Goal: Task Accomplishment & Management: Manage account settings

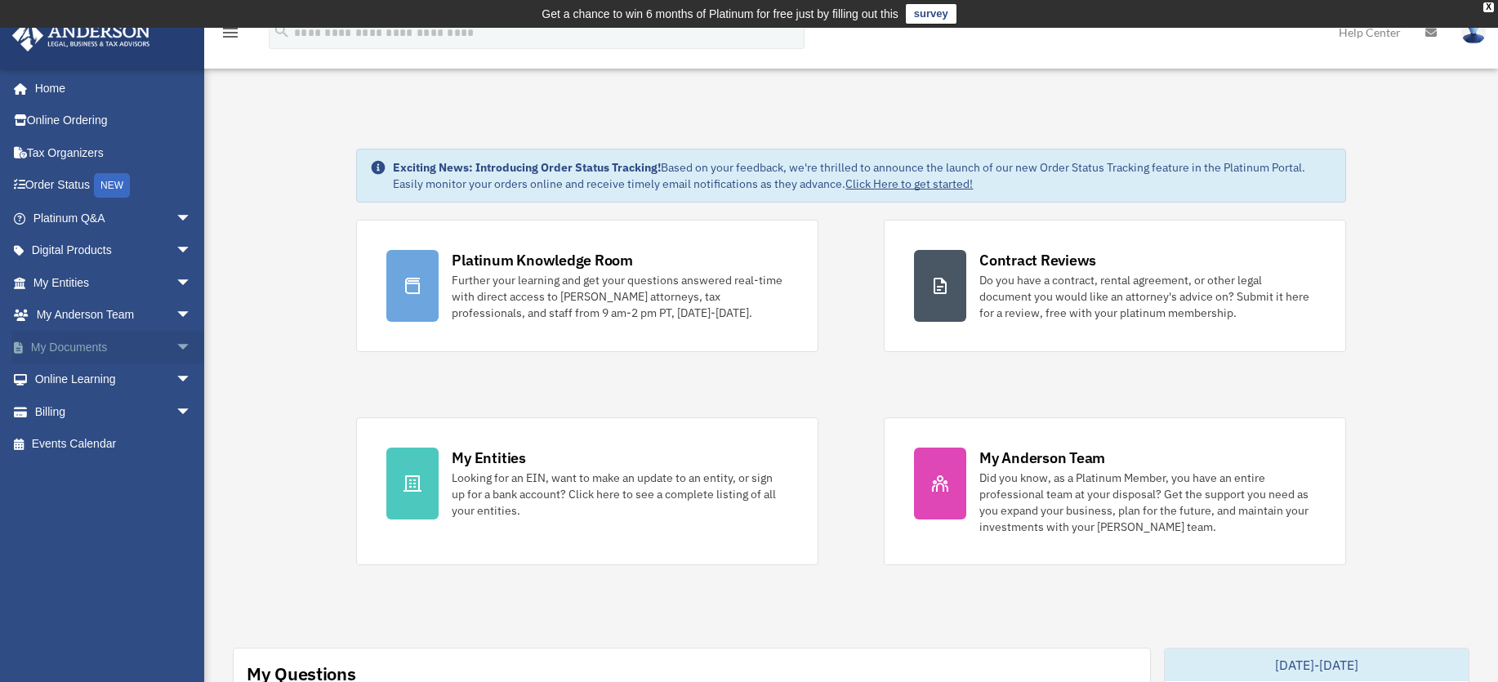
click at [102, 346] on link "My Documents arrow_drop_down" at bounding box center [113, 347] width 205 height 33
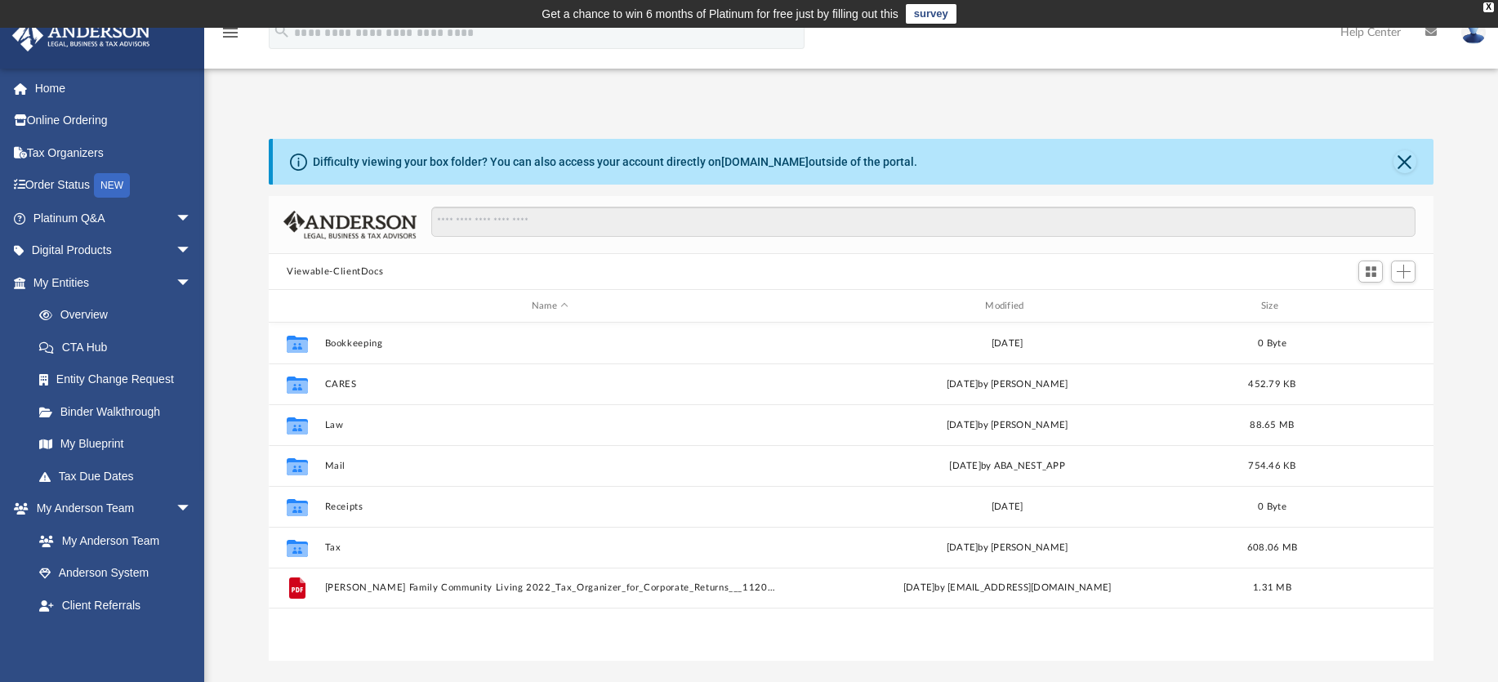
scroll to position [359, 1152]
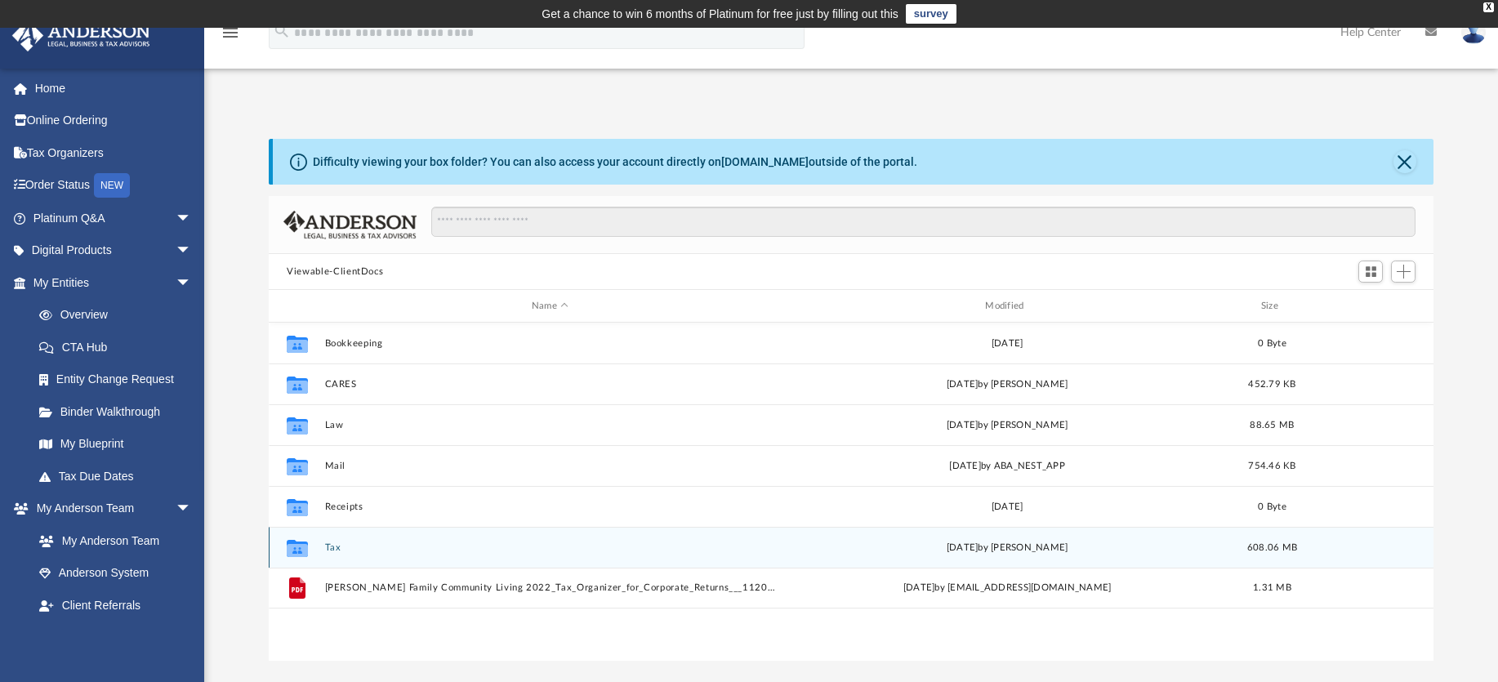
click at [314, 542] on div "Collaborated Folder" at bounding box center [297, 547] width 41 height 26
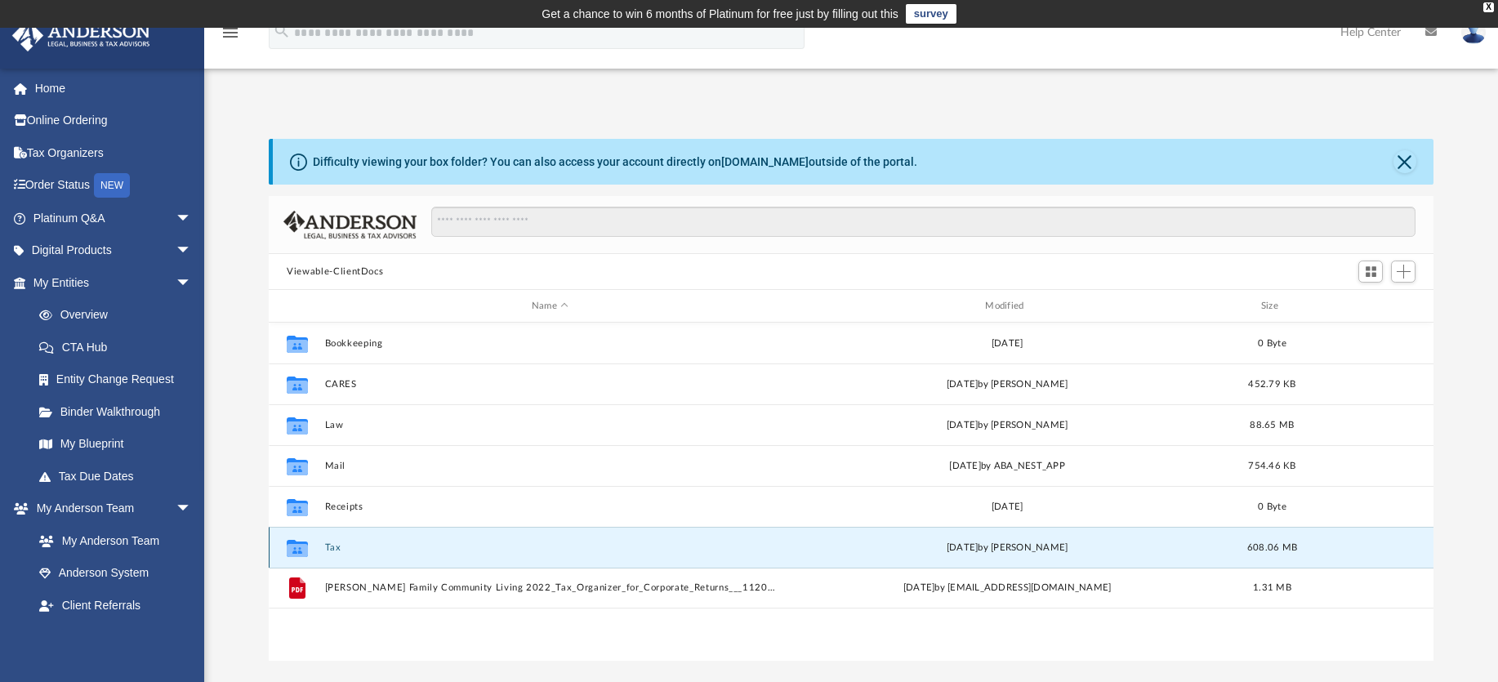
click at [426, 555] on div "Collaborated Folder Tax [DATE] by [PERSON_NAME] 608.06 MB" at bounding box center [851, 547] width 1165 height 41
click at [294, 547] on icon "grid" at bounding box center [297, 547] width 21 height 17
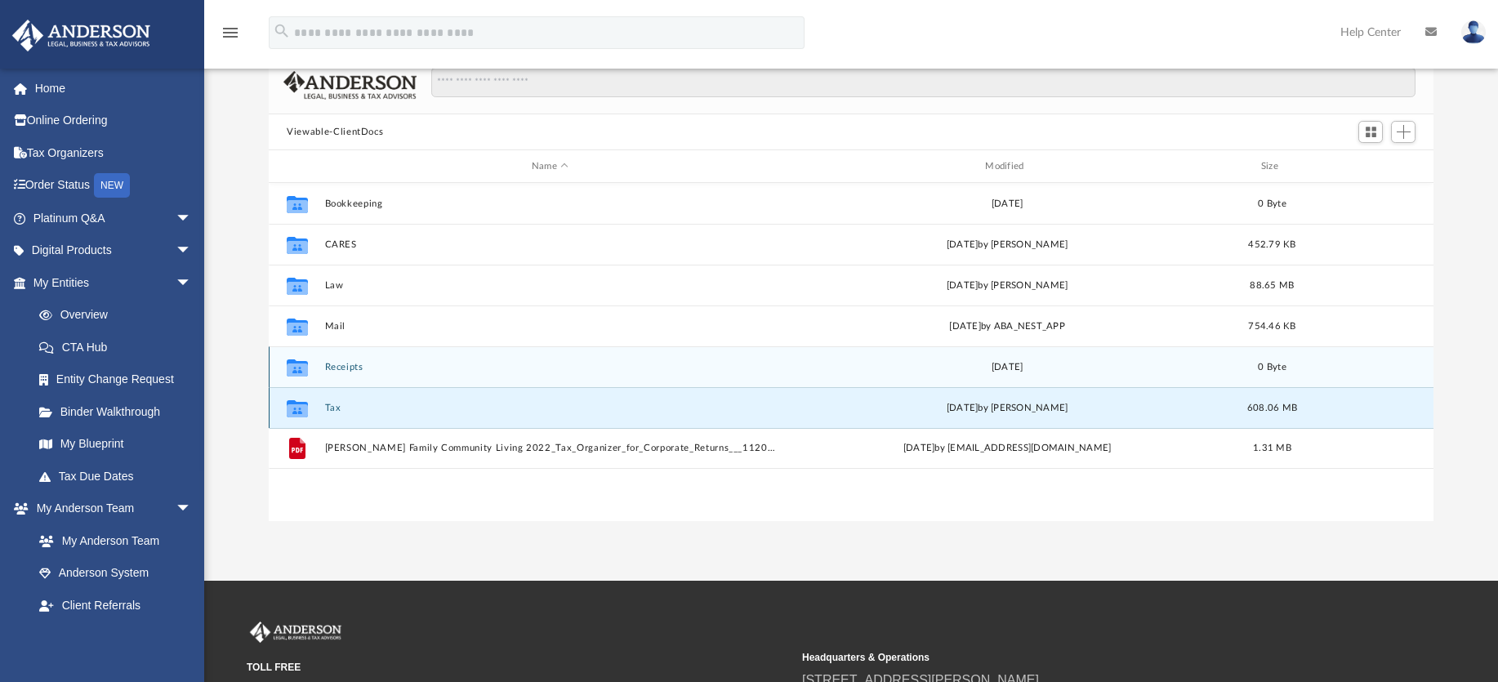
scroll to position [163, 0]
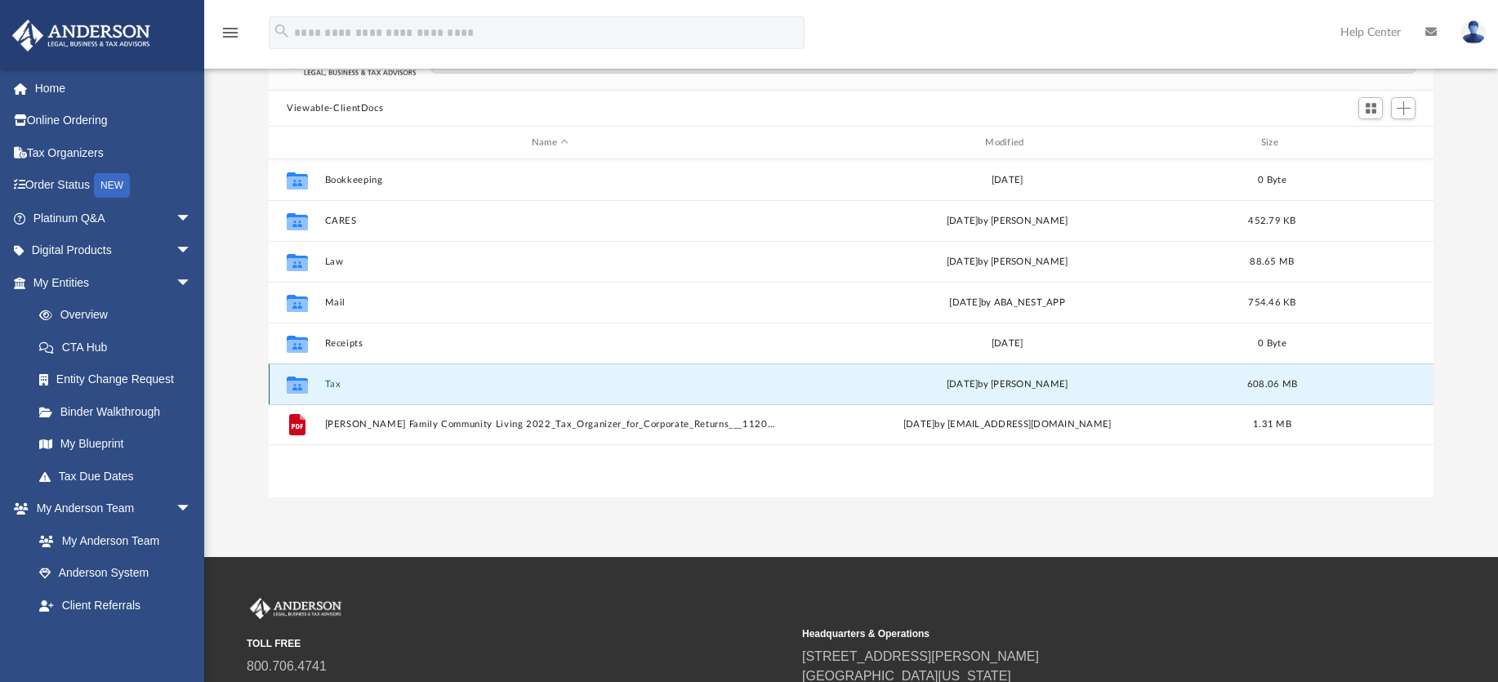
click at [298, 386] on icon "grid" at bounding box center [297, 386] width 21 height 13
click at [292, 385] on icon "grid" at bounding box center [297, 386] width 21 height 13
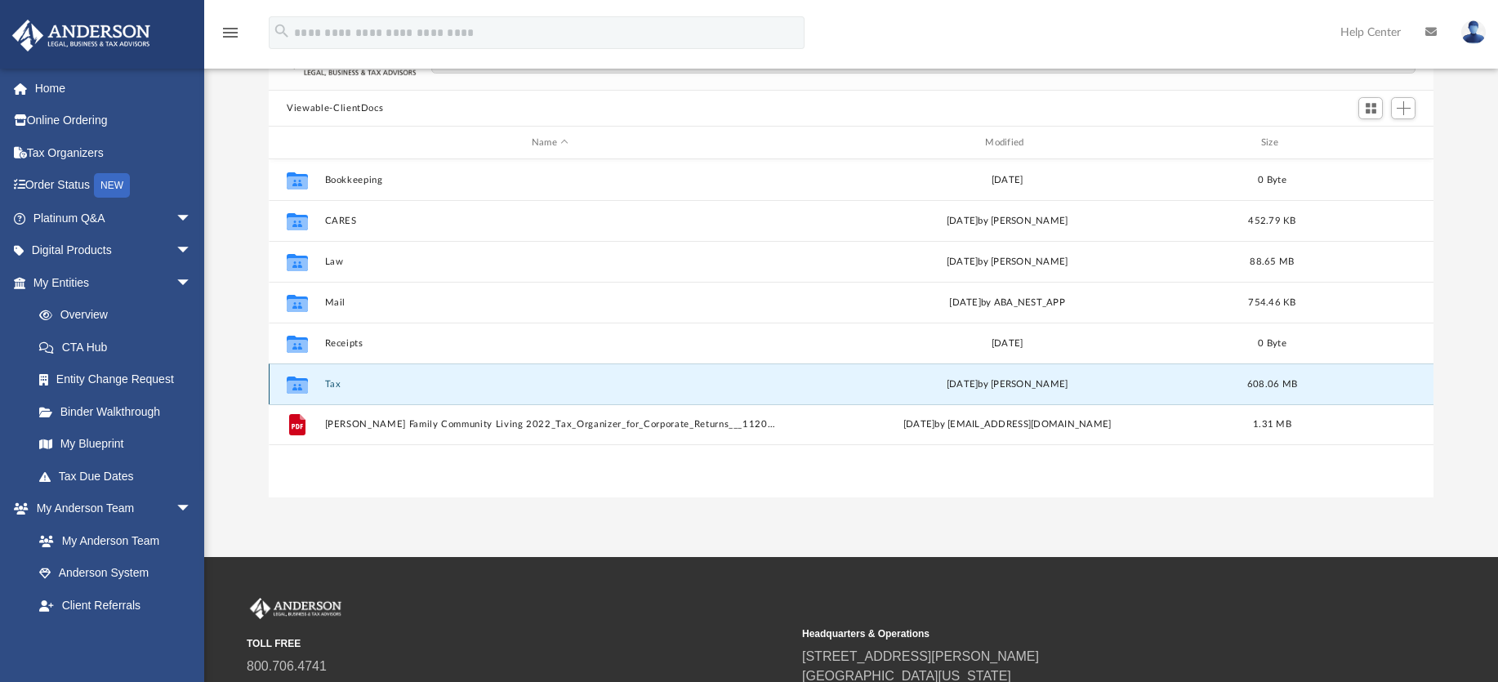
click at [292, 375] on icon "Collaborated Folder" at bounding box center [297, 384] width 26 height 26
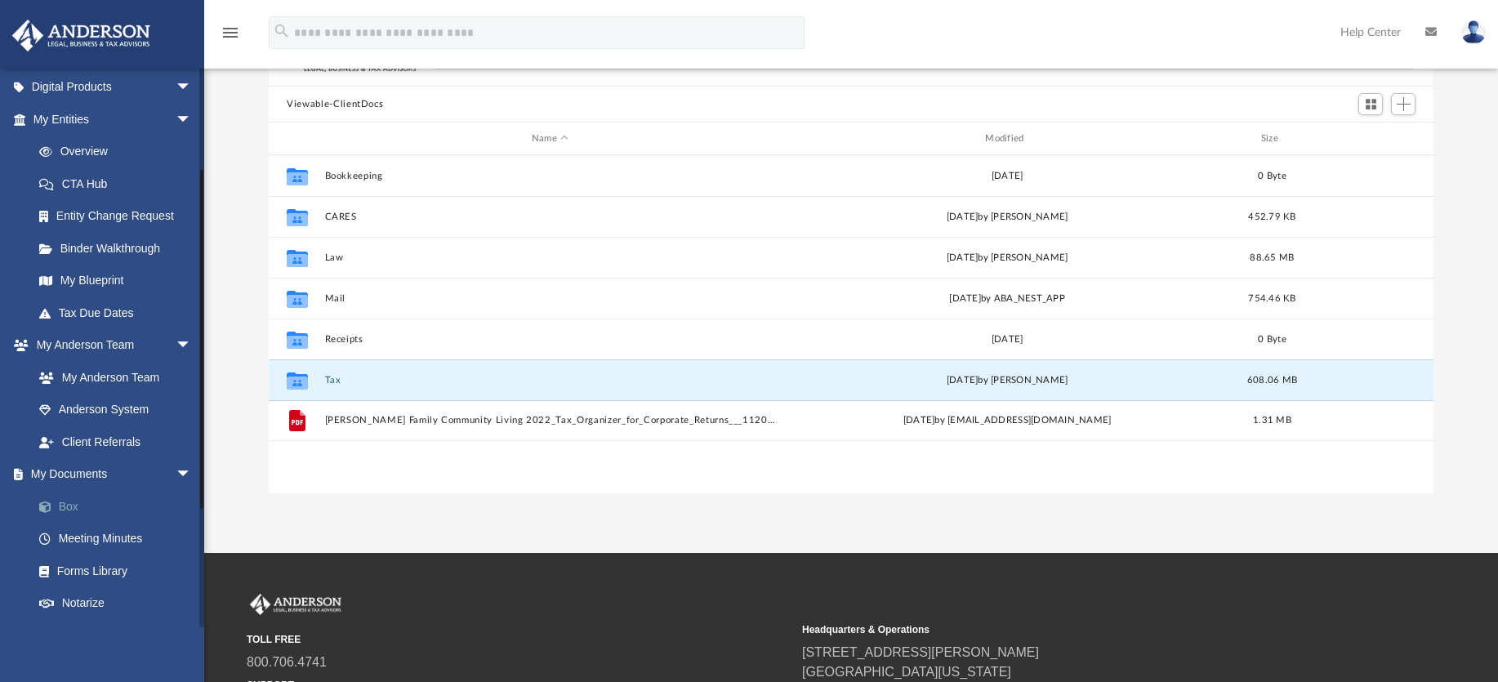
click at [70, 506] on link "Box" at bounding box center [120, 506] width 194 height 33
click at [67, 502] on link "Box" at bounding box center [120, 506] width 194 height 33
click at [65, 503] on link "Box" at bounding box center [120, 506] width 194 height 33
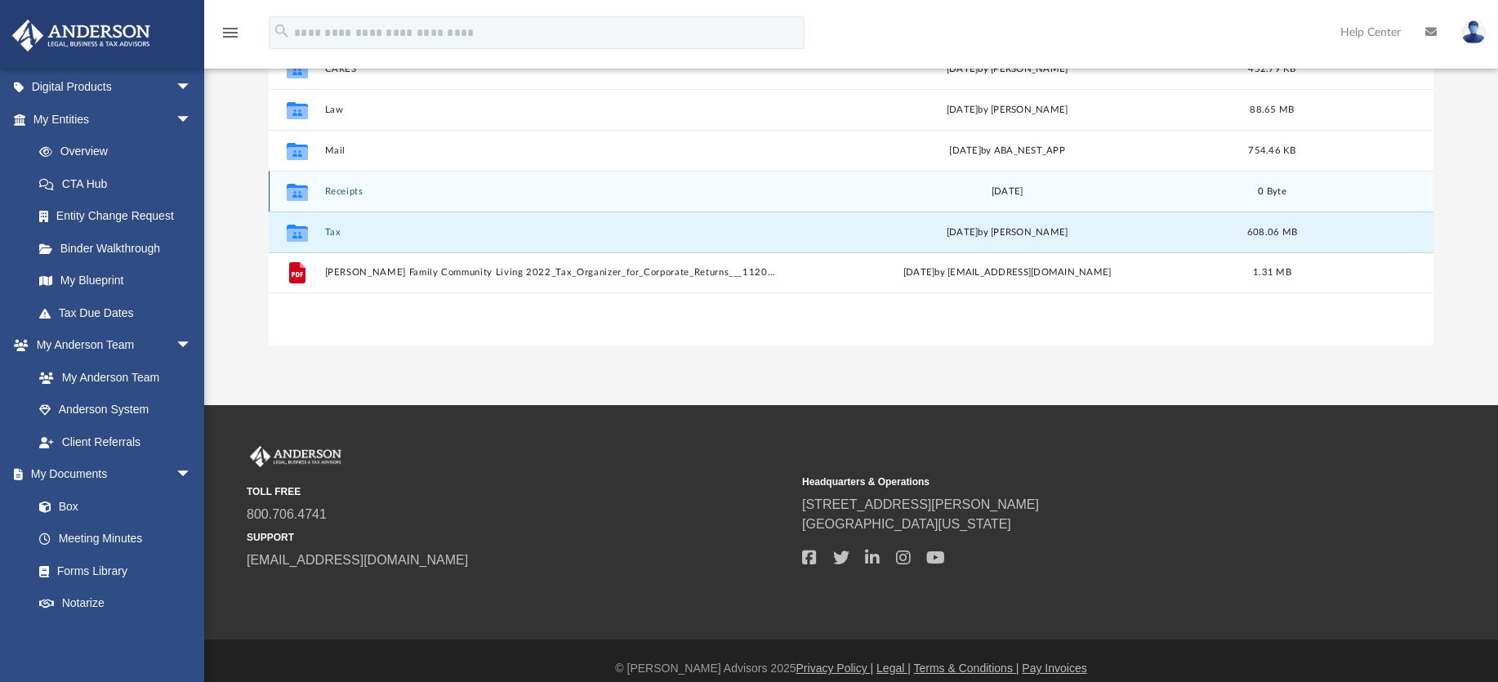
scroll to position [331, 0]
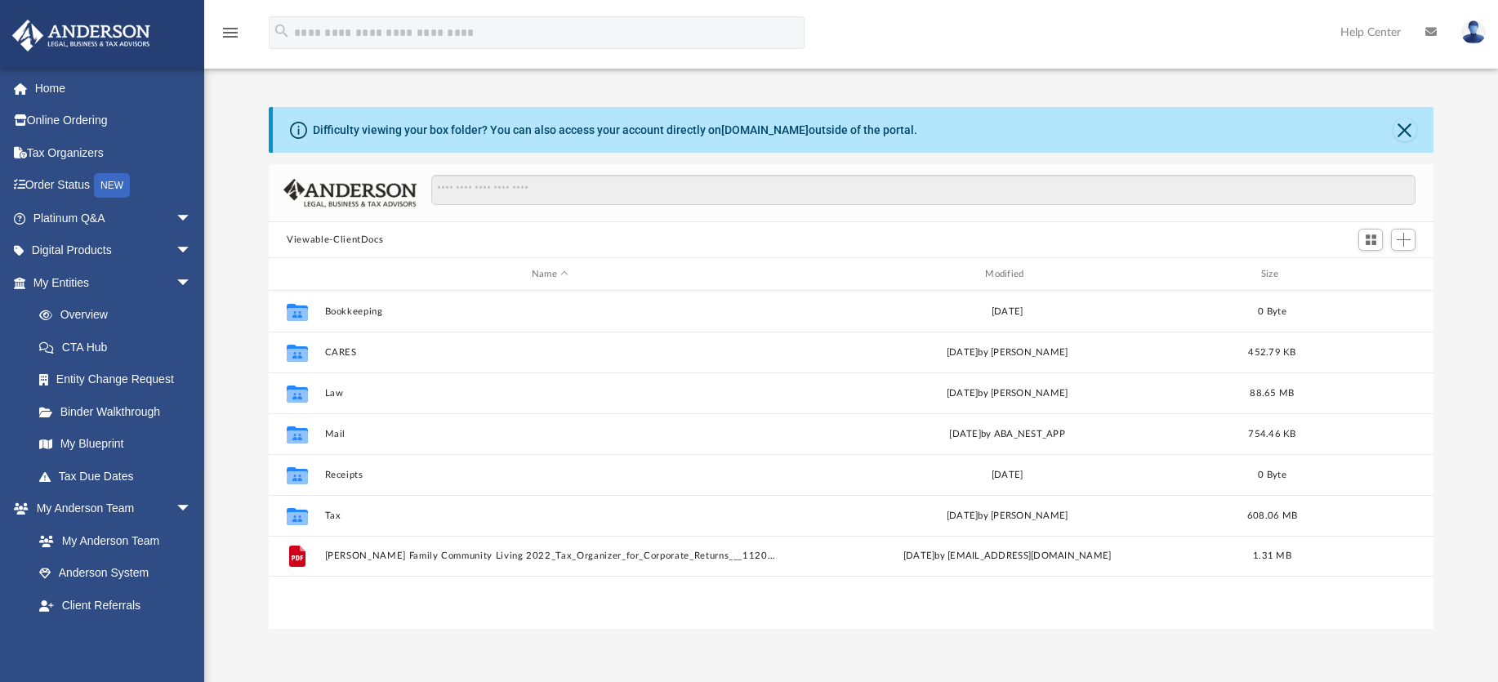
scroll to position [3, 0]
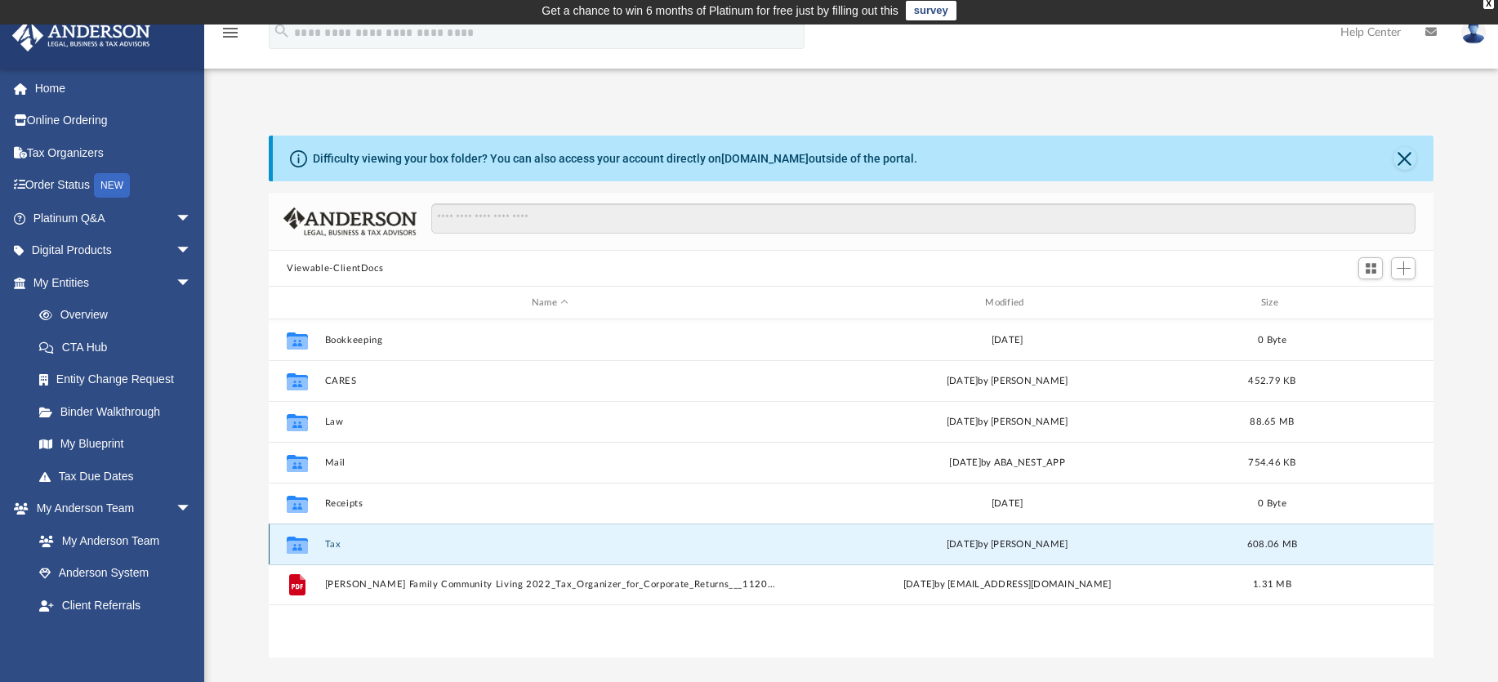
click at [333, 544] on button "Tax" at bounding box center [550, 544] width 450 height 11
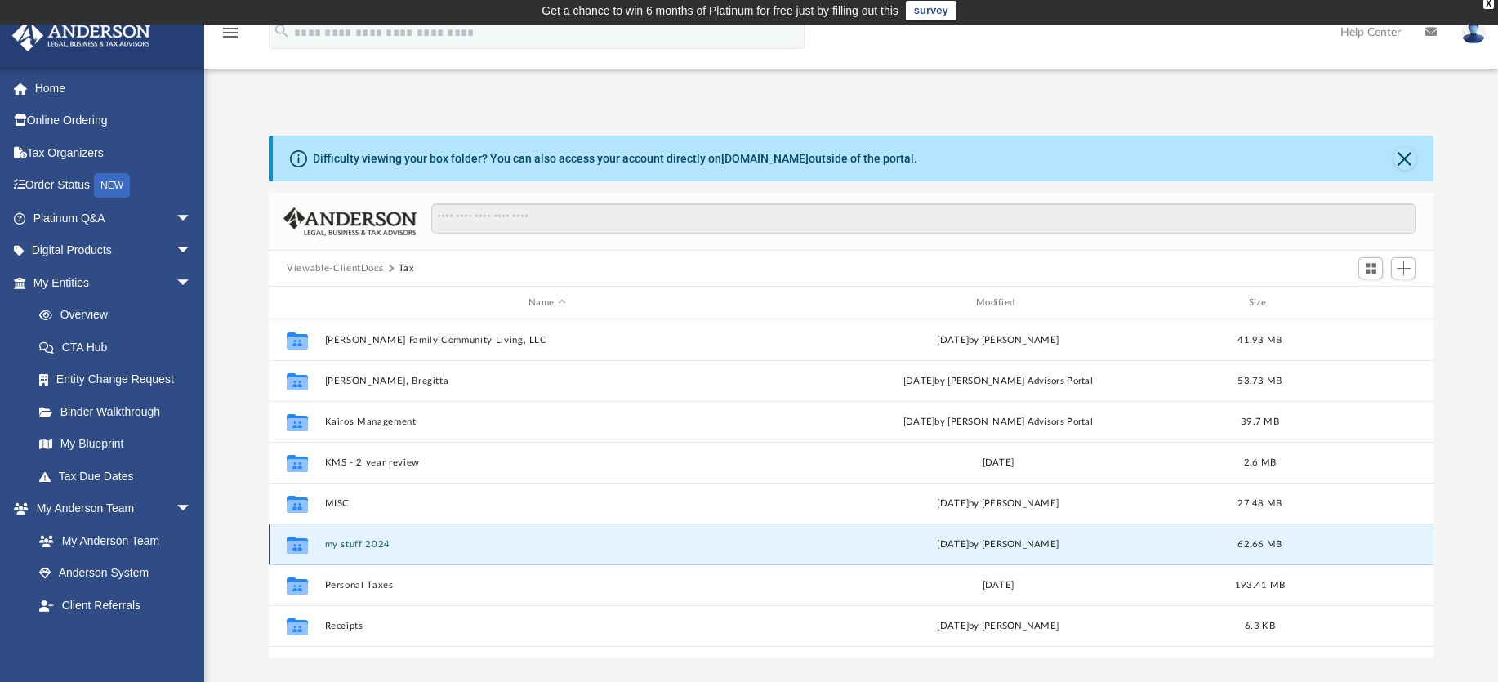
click at [361, 545] on button "my stuff 2024" at bounding box center [547, 544] width 444 height 11
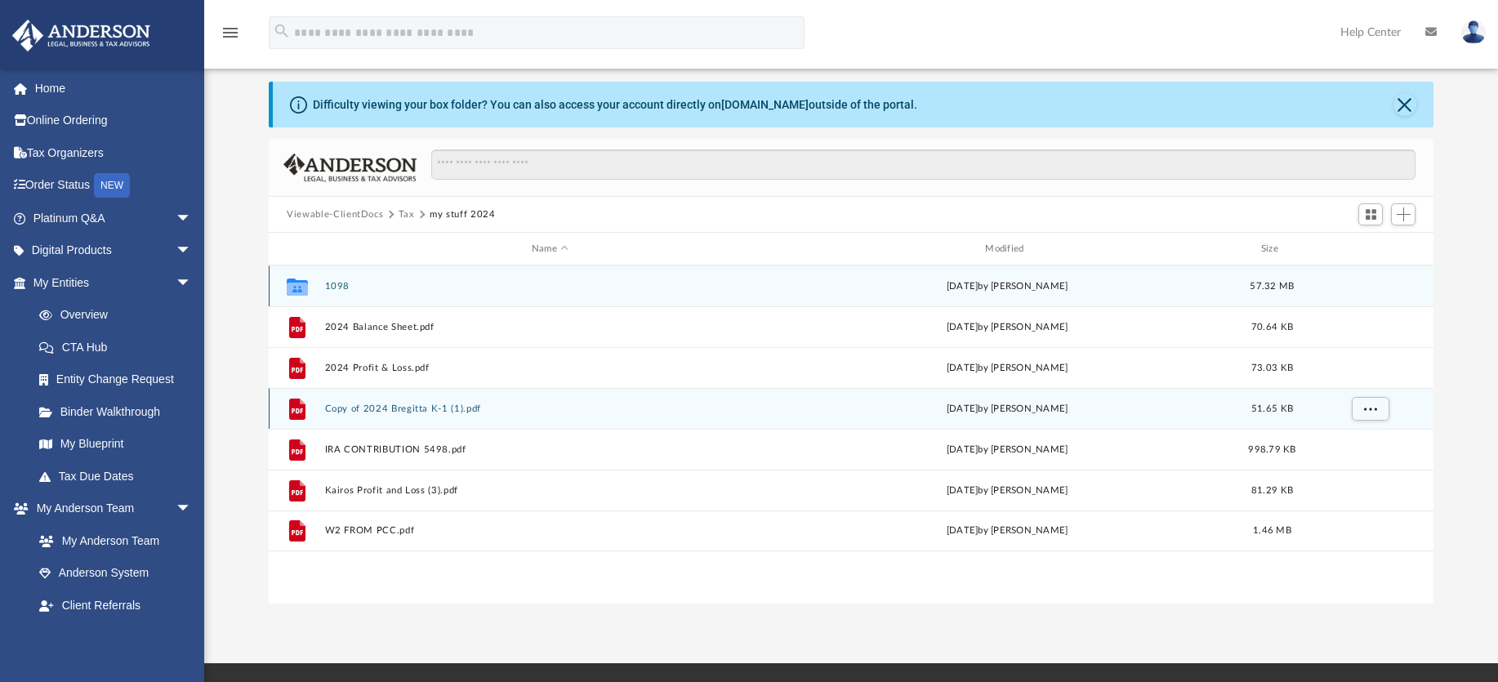
scroll to position [85, 0]
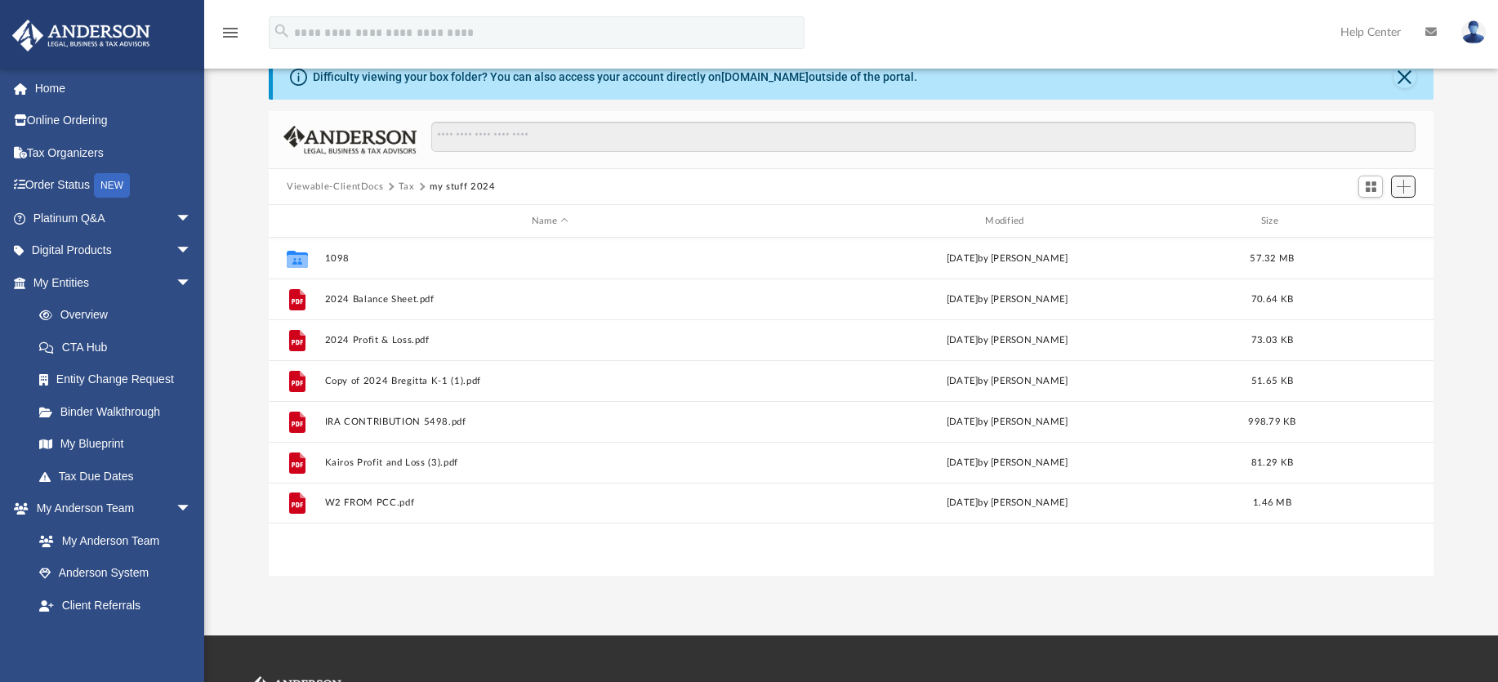
click at [1404, 182] on span "Add" at bounding box center [1404, 187] width 14 height 14
click at [1363, 220] on li "Upload" at bounding box center [1380, 219] width 52 height 17
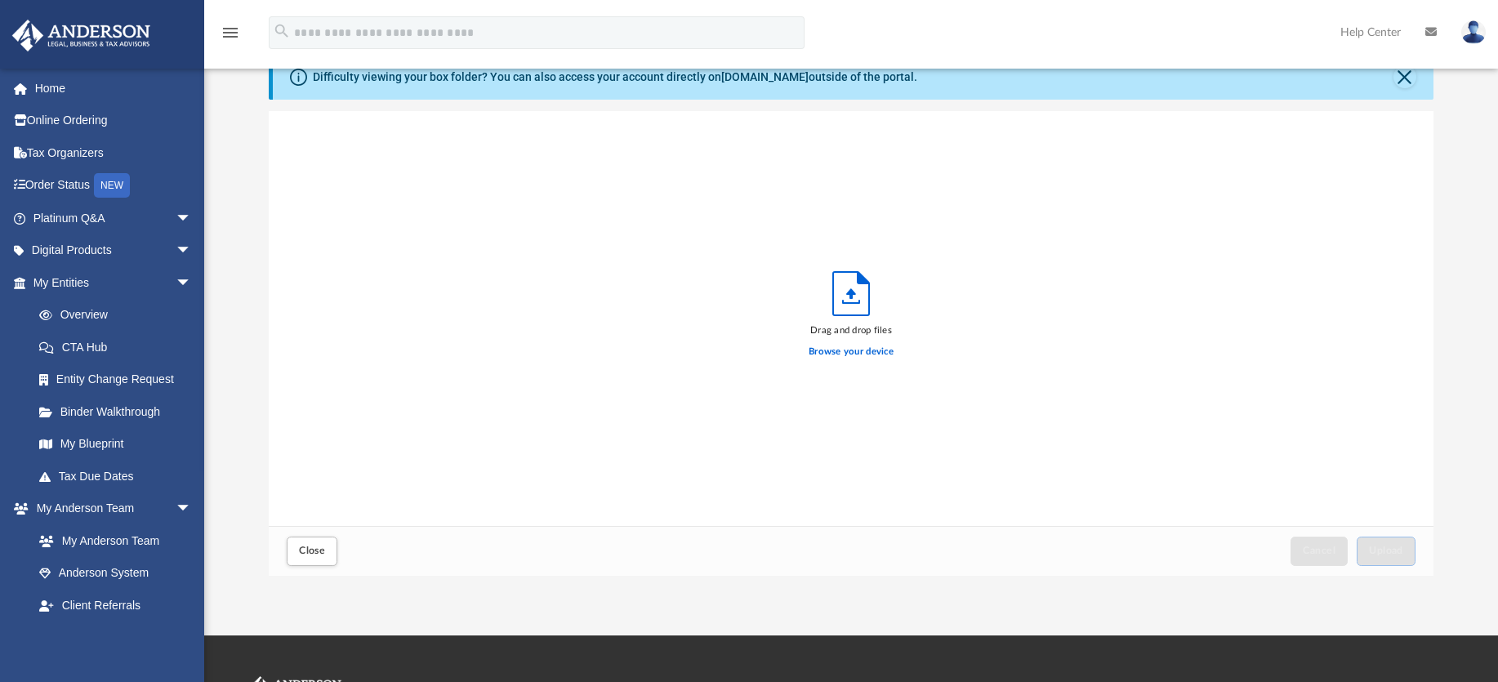
scroll to position [402, 1152]
click at [837, 346] on label "Browse your device" at bounding box center [851, 352] width 85 height 15
click at [0, 0] on input "Browse your device" at bounding box center [0, 0] width 0 height 0
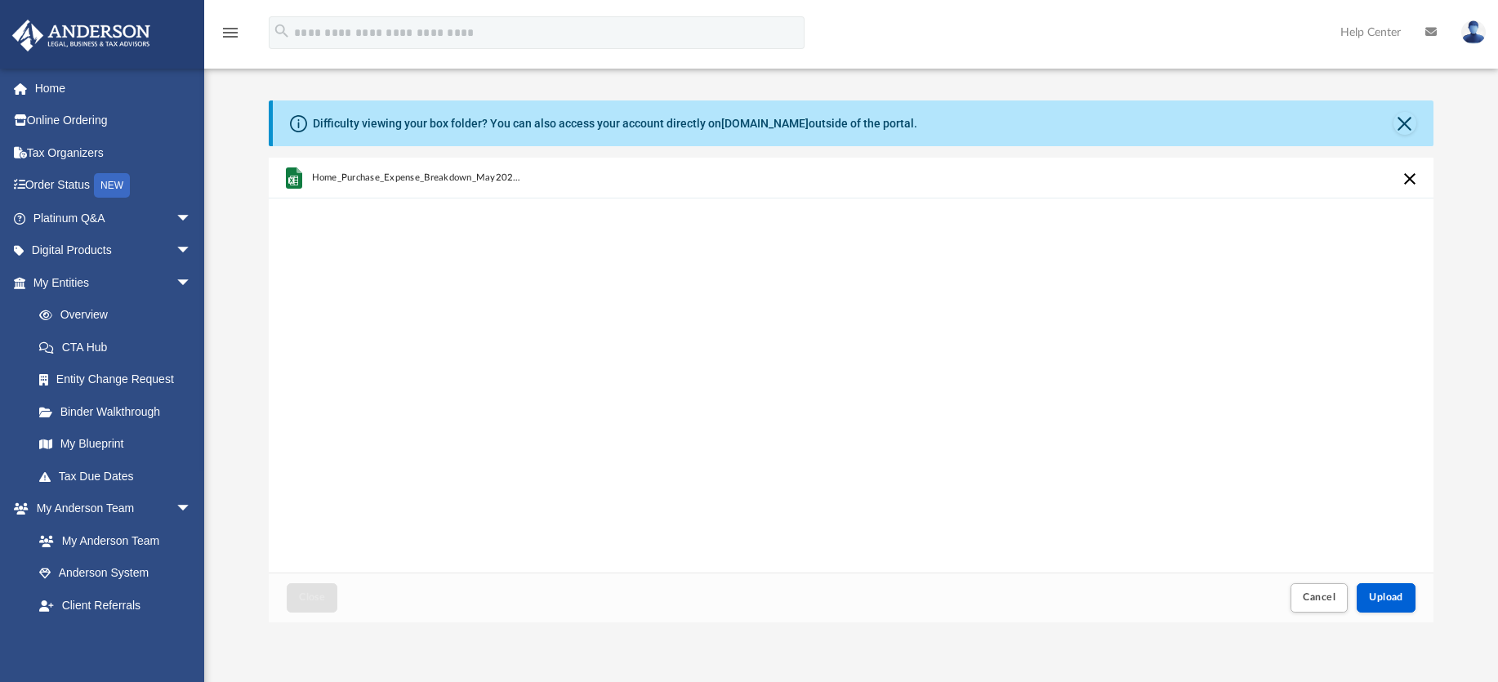
scroll to position [0, 0]
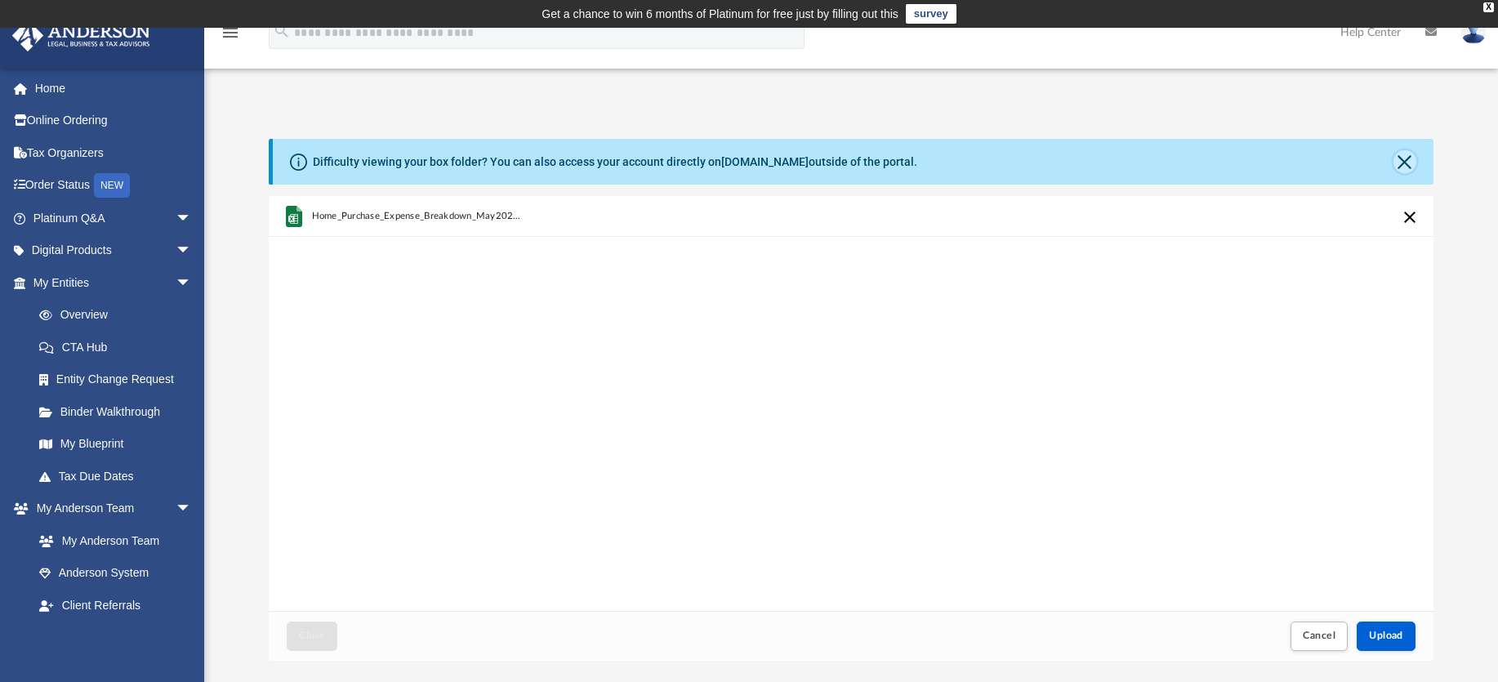
click at [1404, 162] on button "Close" at bounding box center [1405, 161] width 23 height 23
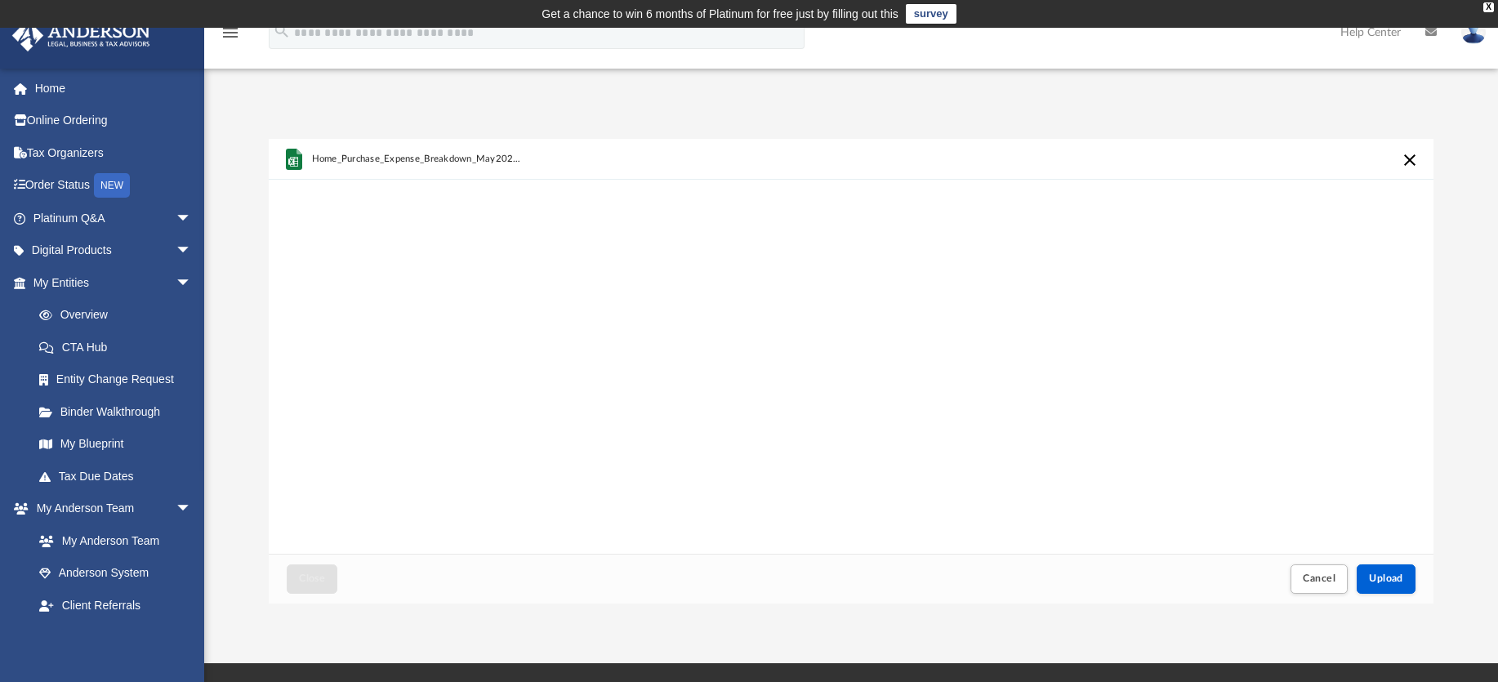
click at [1403, 158] on button "Cancel this upload" at bounding box center [1410, 160] width 20 height 20
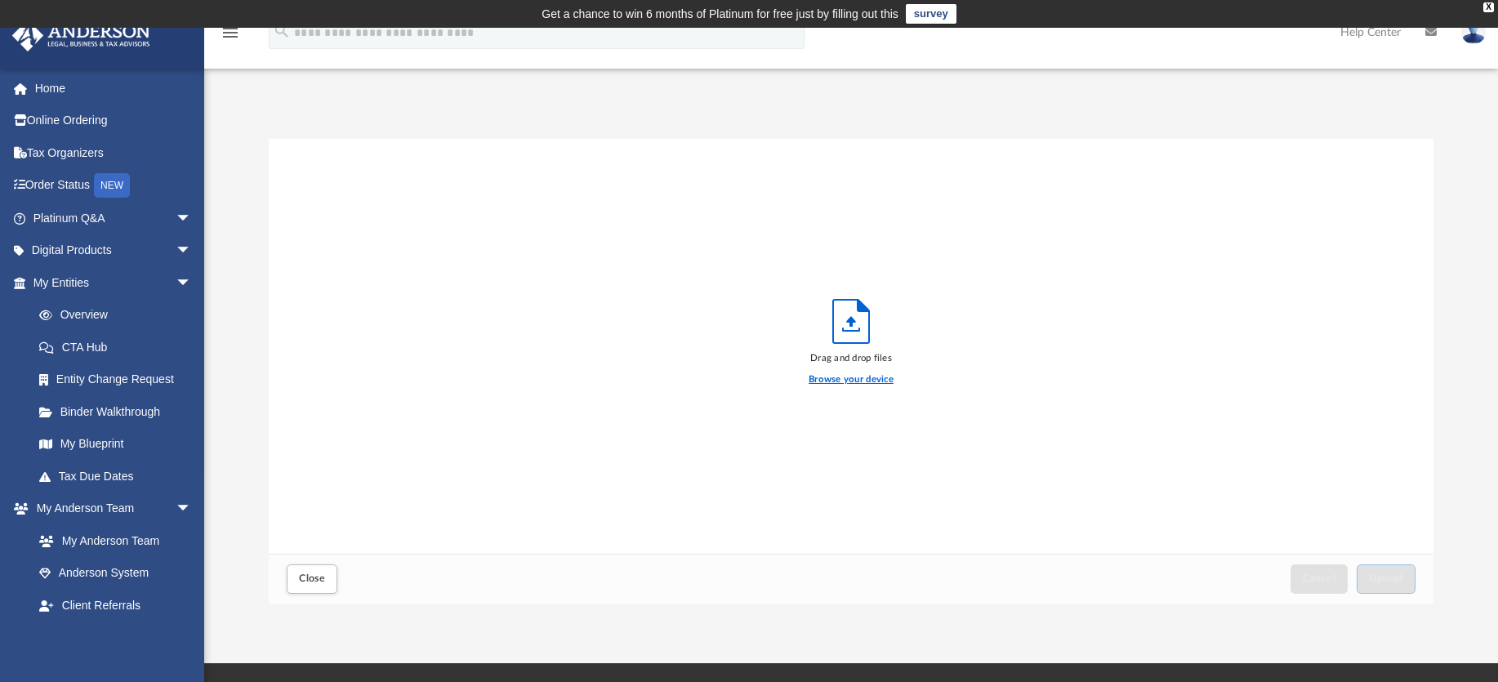
click at [832, 377] on label "Browse your device" at bounding box center [851, 379] width 85 height 15
click at [0, 0] on input "Browse your device" at bounding box center [0, 0] width 0 height 0
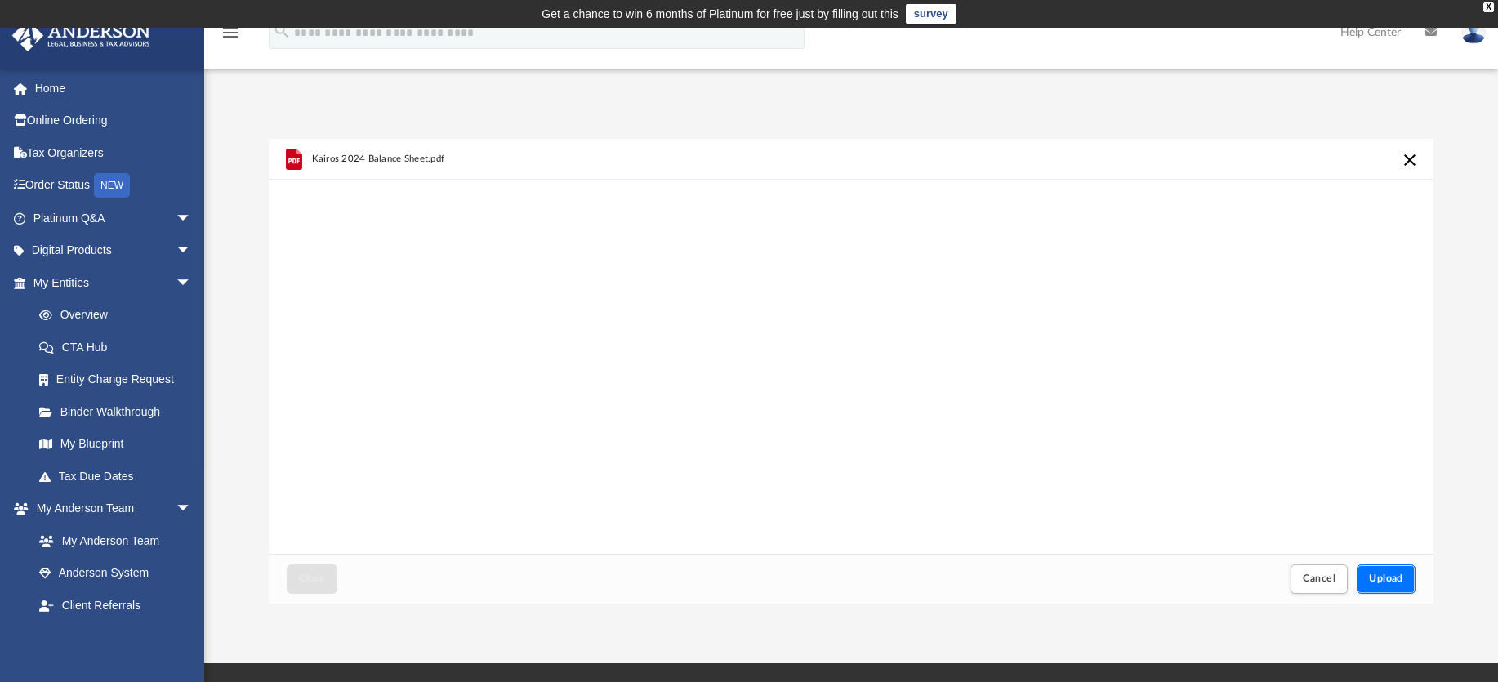
click at [1389, 573] on span "Upload" at bounding box center [1386, 578] width 34 height 10
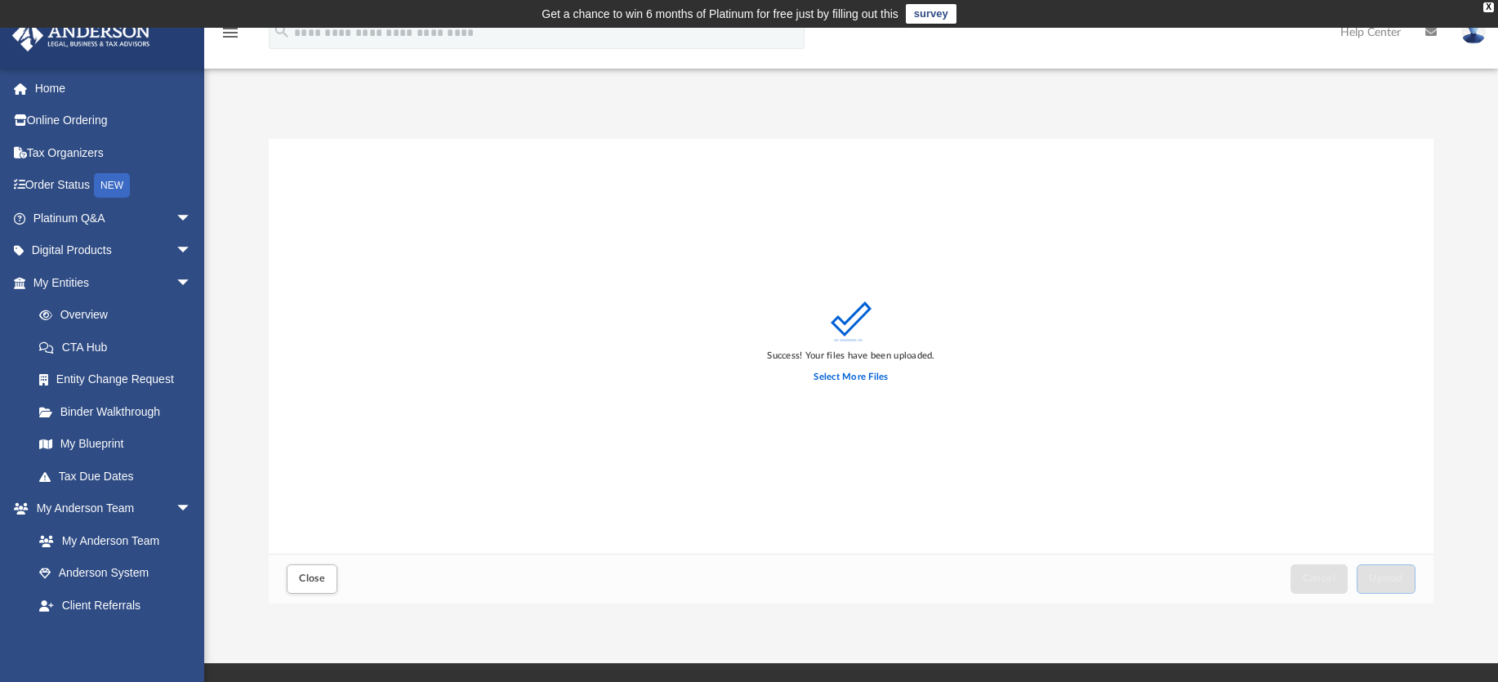
click at [1486, 670] on div at bounding box center [1486, 670] width 0 height 0
click at [839, 374] on label "Select More Files" at bounding box center [851, 377] width 74 height 15
click at [0, 0] on input "Select More Files" at bounding box center [0, 0] width 0 height 0
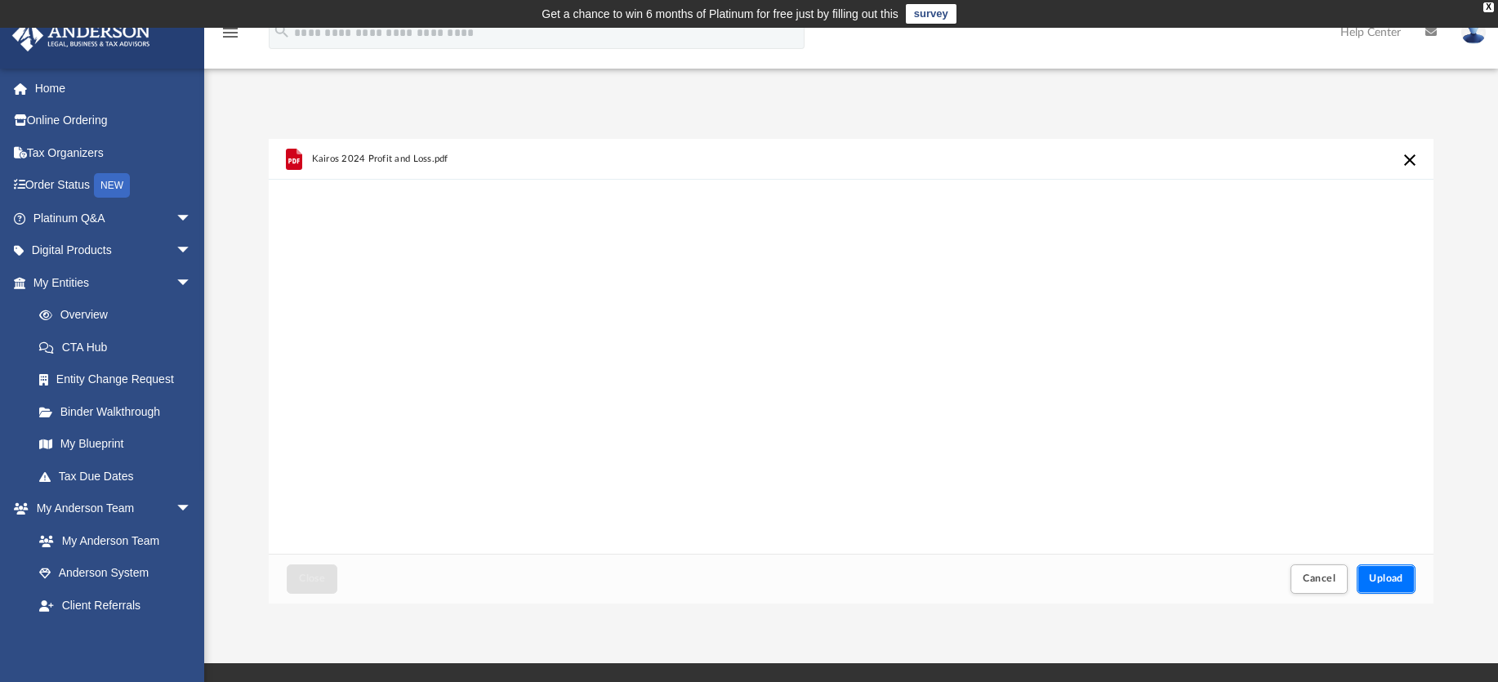
click at [1392, 577] on span "Upload" at bounding box center [1386, 578] width 34 height 10
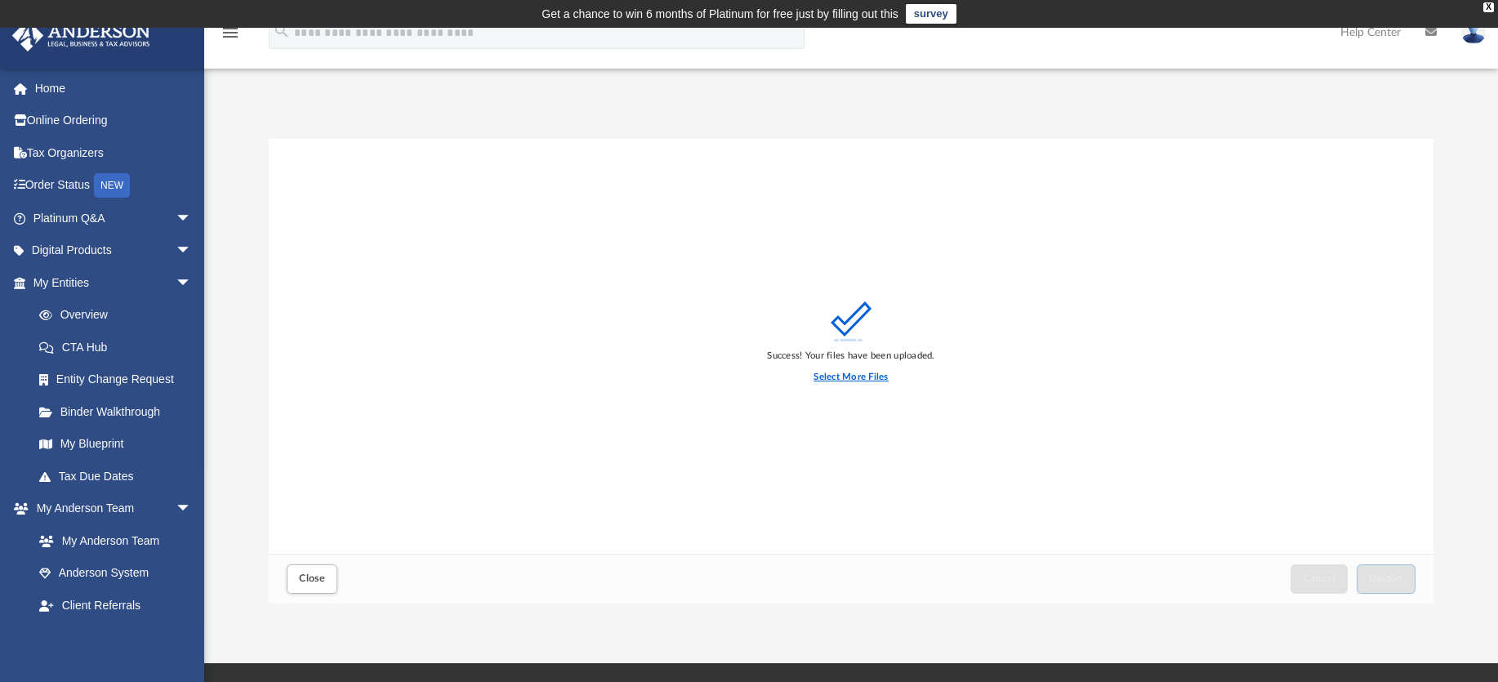
click at [867, 379] on label "Select More Files" at bounding box center [851, 377] width 74 height 15
click at [0, 0] on input "Select More Files" at bounding box center [0, 0] width 0 height 0
